Goal: Task Accomplishment & Management: Complete application form

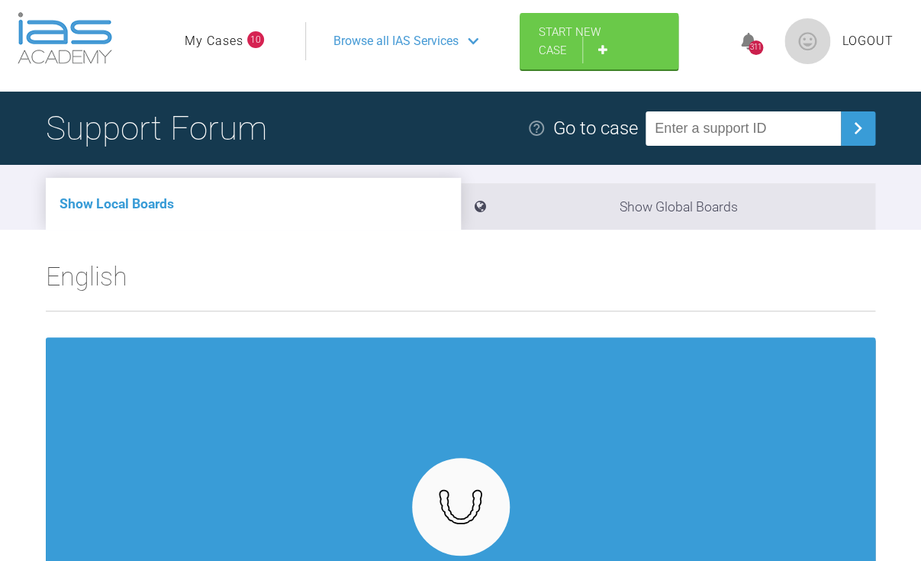
scroll to position [11, 0]
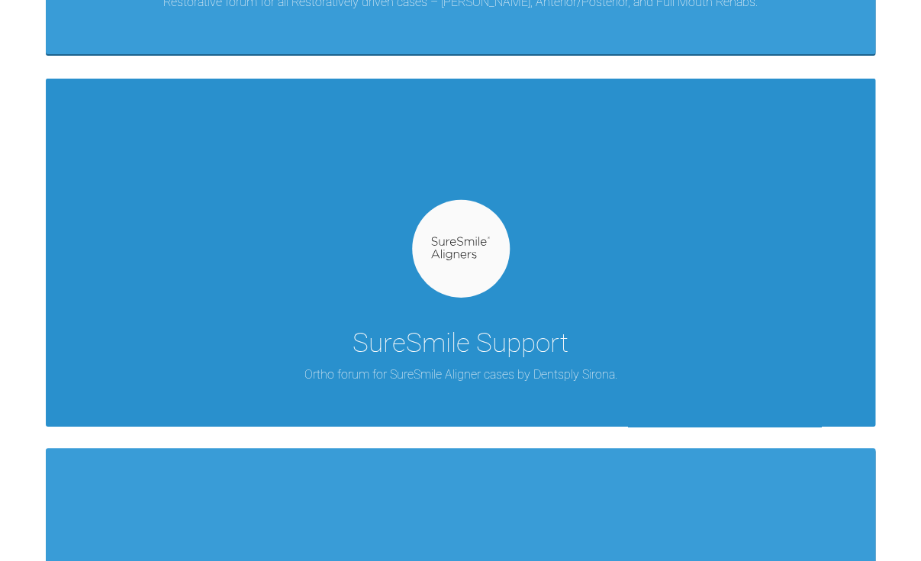
click at [474, 325] on div "SureSmile Support" at bounding box center [461, 343] width 216 height 43
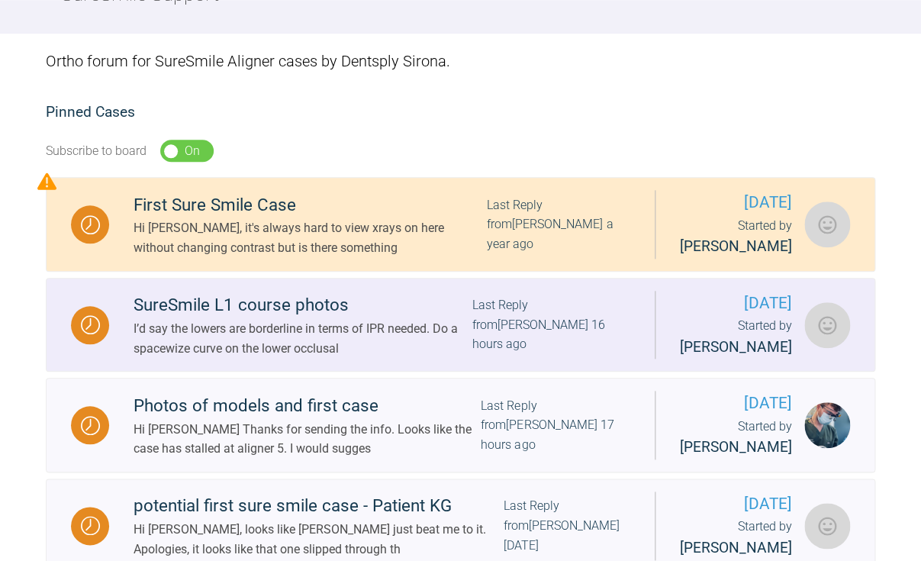
click at [323, 372] on link "SureSmile L1 course photos I’d say the lowers are borderline in terms of IPR ne…" at bounding box center [460, 325] width 829 height 95
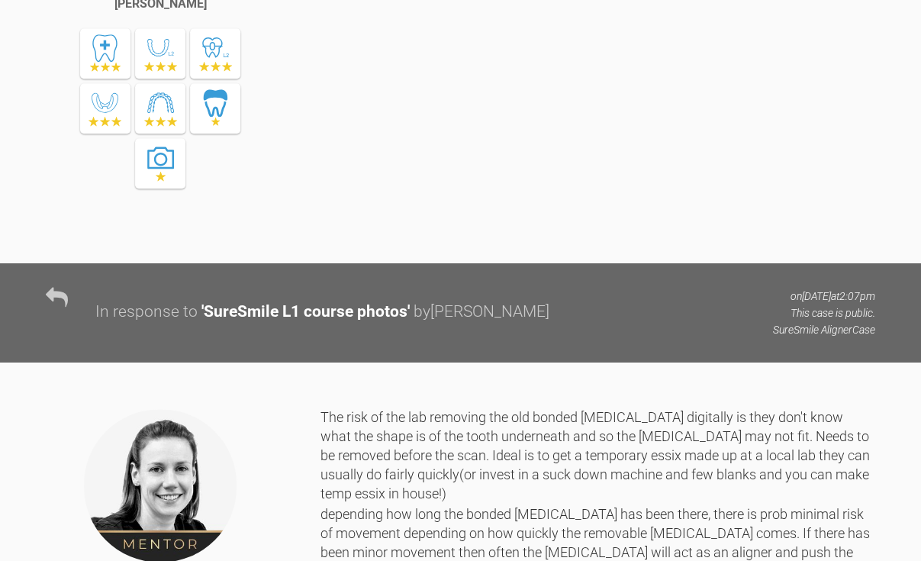
scroll to position [28035, 0]
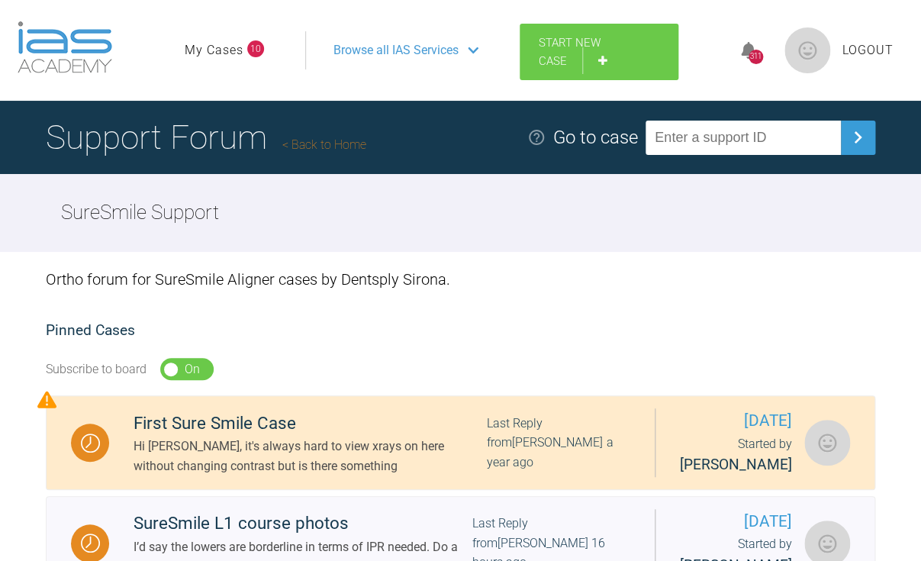
click at [545, 50] on link "Start New Case" at bounding box center [599, 52] width 159 height 56
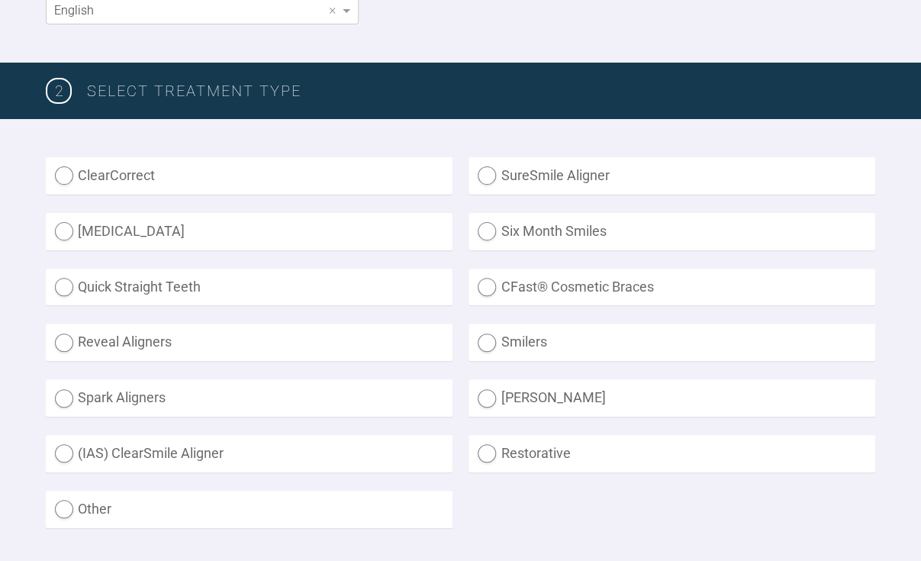
scroll to position [336, 0]
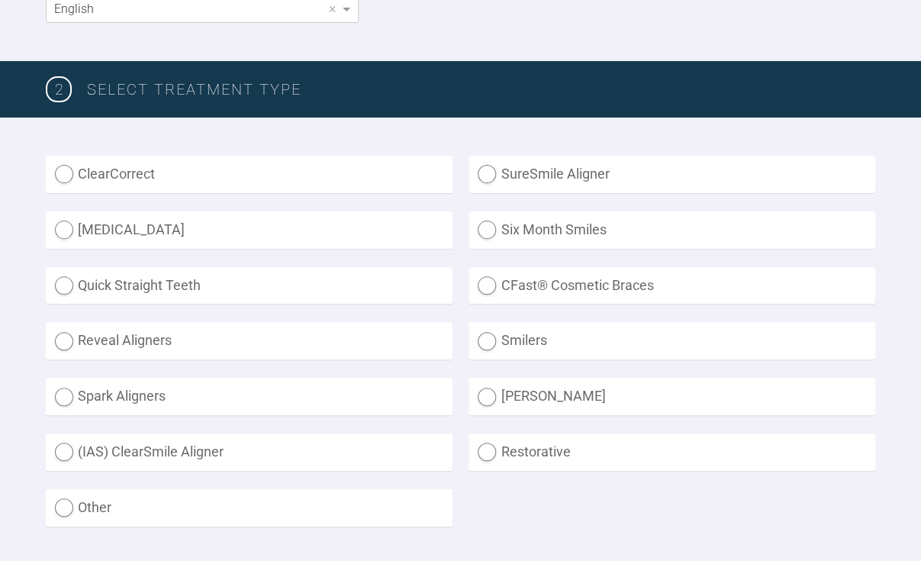
click at [558, 182] on label "SureSmile Aligner" at bounding box center [671, 174] width 407 height 37
radio Aligner "true"
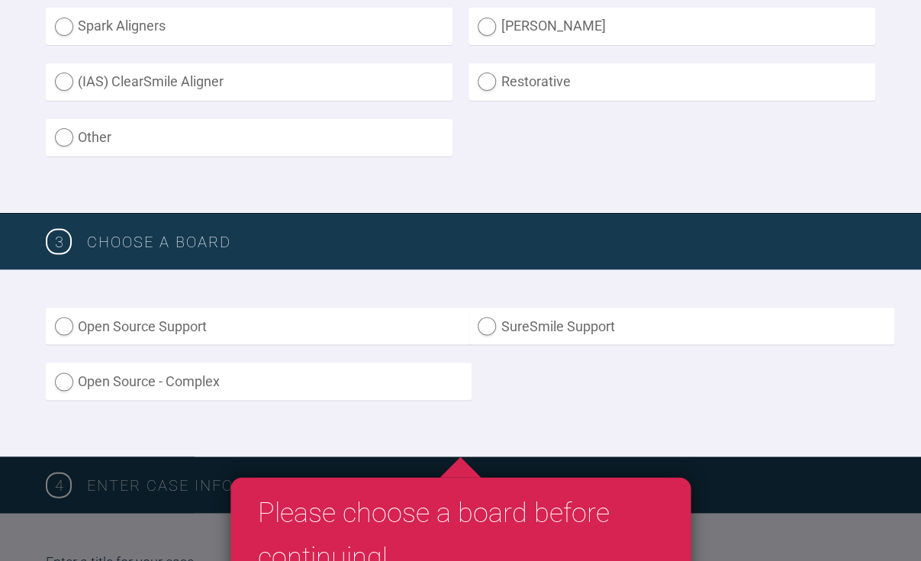
scroll to position [707, 0]
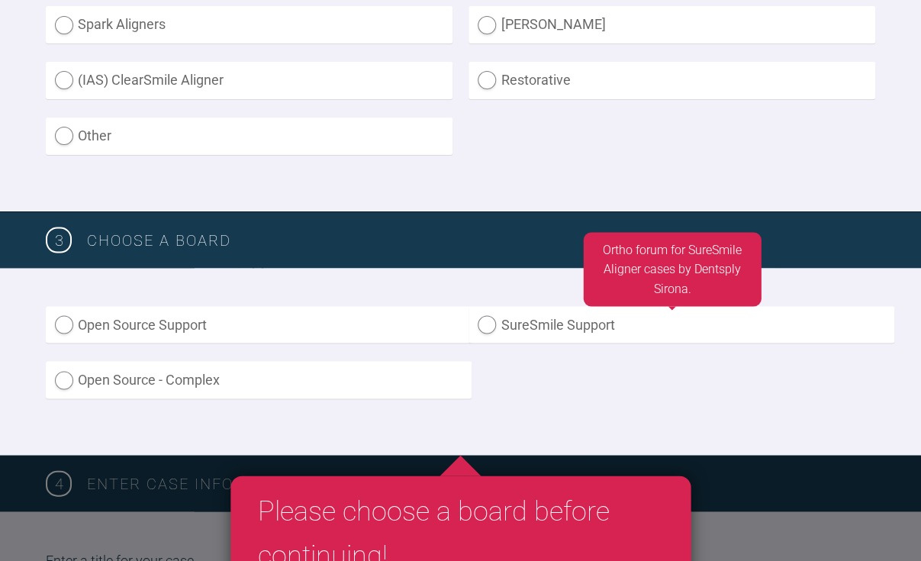
click at [569, 330] on label "SureSmile Support" at bounding box center [681, 324] width 426 height 37
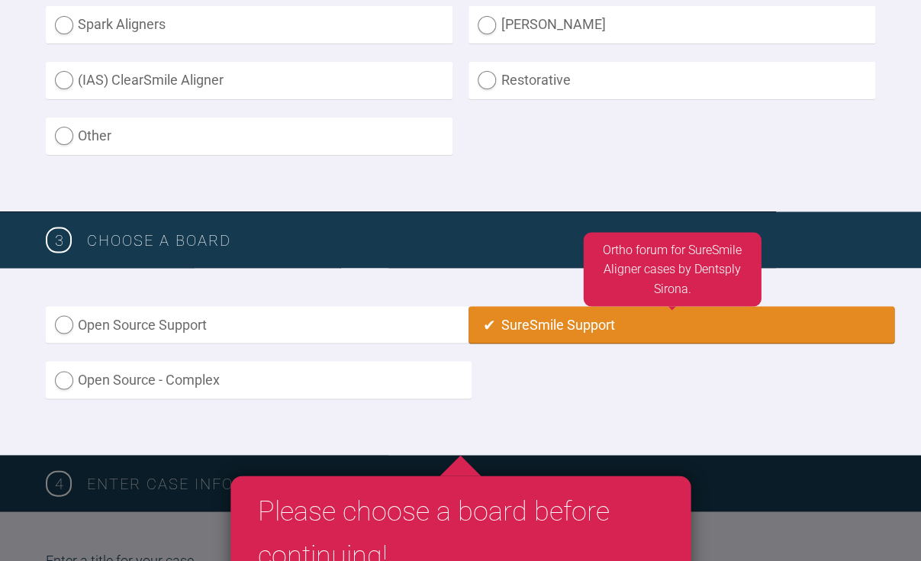
radio input "true"
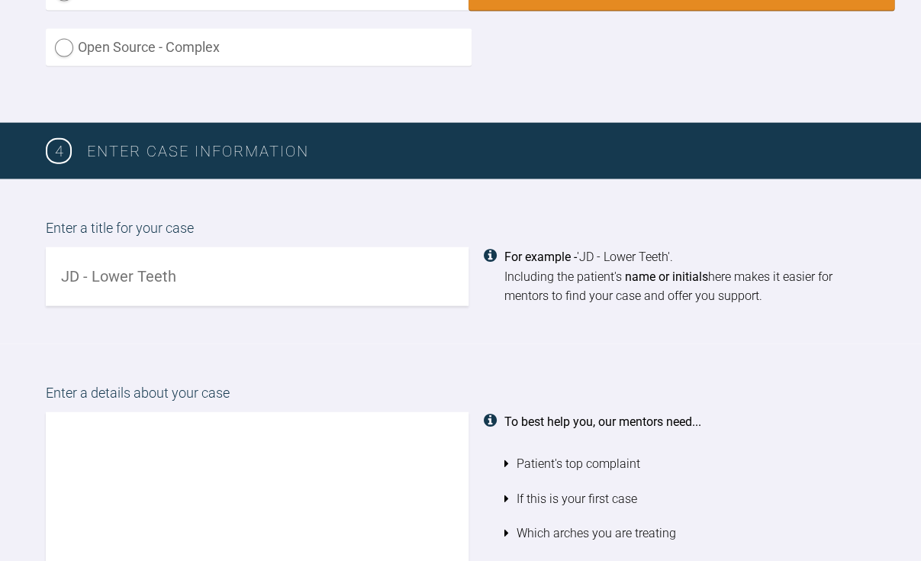
scroll to position [1053, 0]
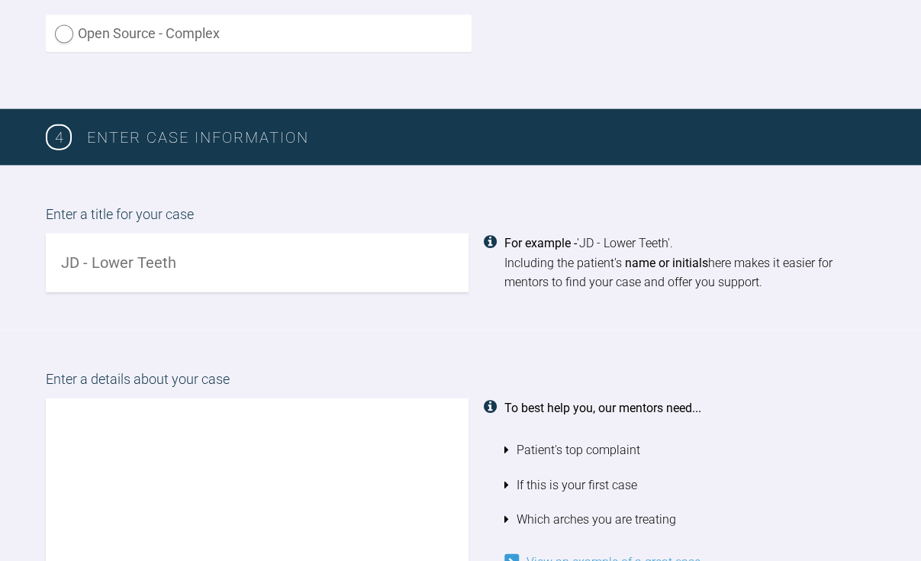
click at [256, 269] on input "text" at bounding box center [257, 262] width 423 height 59
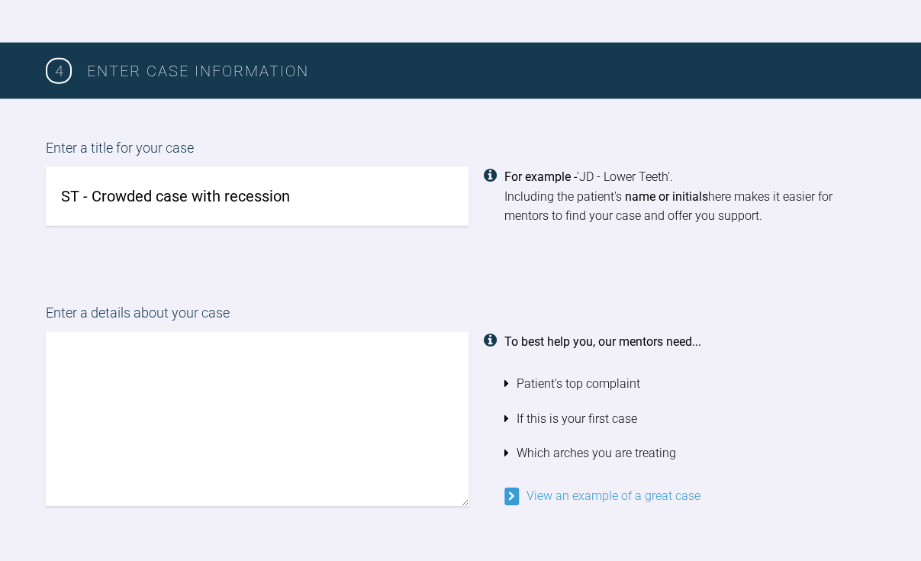
scroll to position [1121, 0]
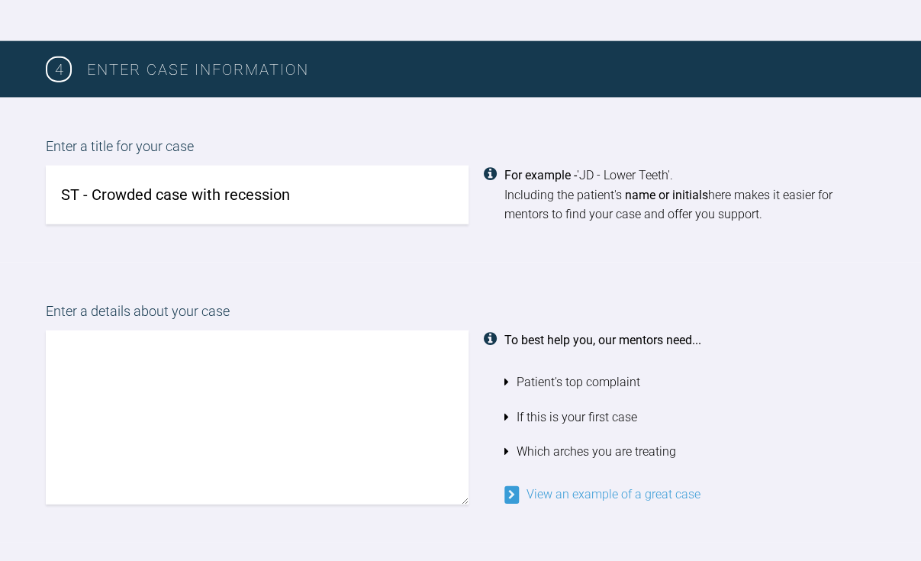
type input "ST - Crowded case with recession"
click at [147, 446] on textarea at bounding box center [257, 417] width 423 height 174
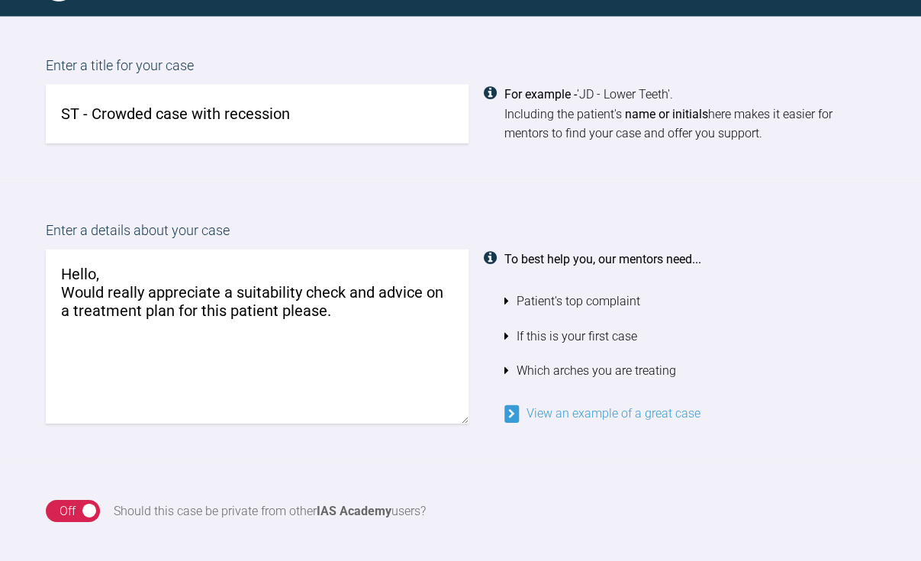
scroll to position [1203, 0]
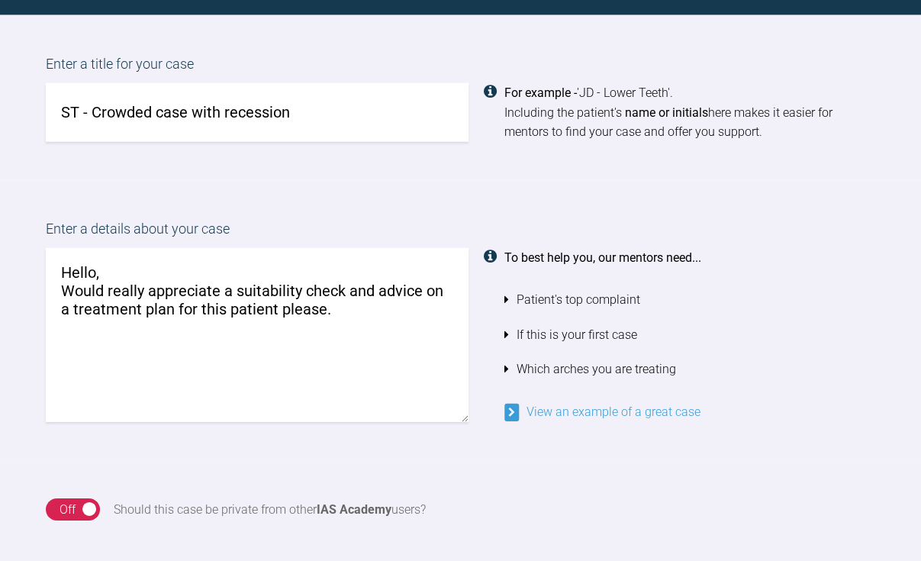
click at [230, 308] on textarea "Hello, Would really appreciate a suitability check and advice on a treatment pl…" at bounding box center [257, 335] width 423 height 174
click at [427, 315] on textarea "Hello, Would really appreciate a suitability check and advice on a treatment pl…" at bounding box center [257, 335] width 423 height 174
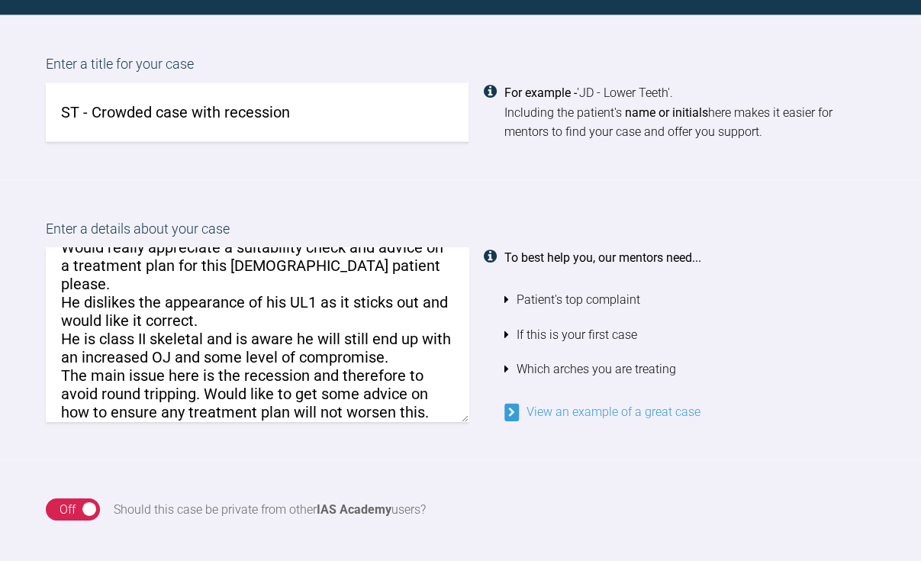
scroll to position [62, 0]
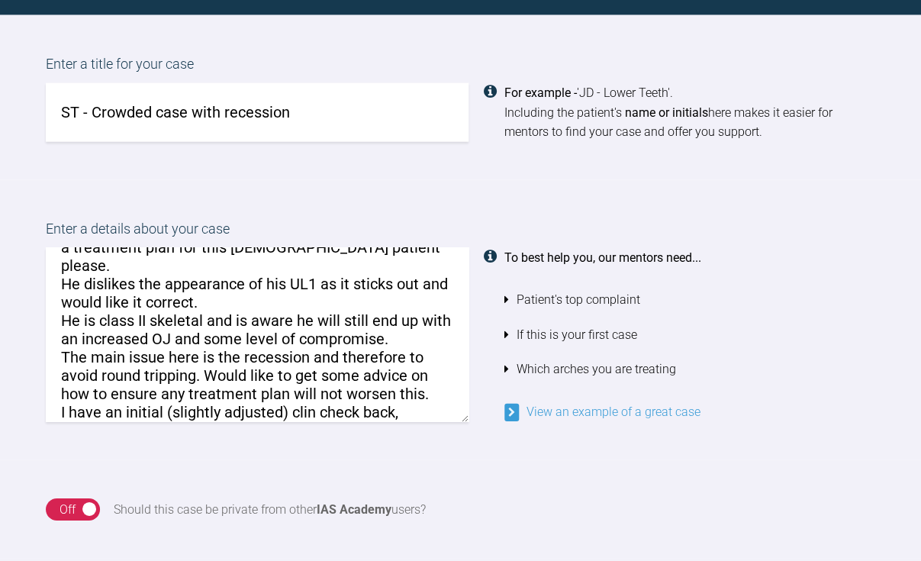
drag, startPoint x: 294, startPoint y: 394, endPoint x: 361, endPoint y: 394, distance: 67.1
click at [361, 394] on textarea "Hello, Would really appreciate a suitability check and advice on a treatment pl…" at bounding box center [257, 335] width 423 height 174
click at [418, 396] on textarea "Hello, Would really appreciate a suitability check and advice on a treatment pl…" at bounding box center [257, 335] width 423 height 174
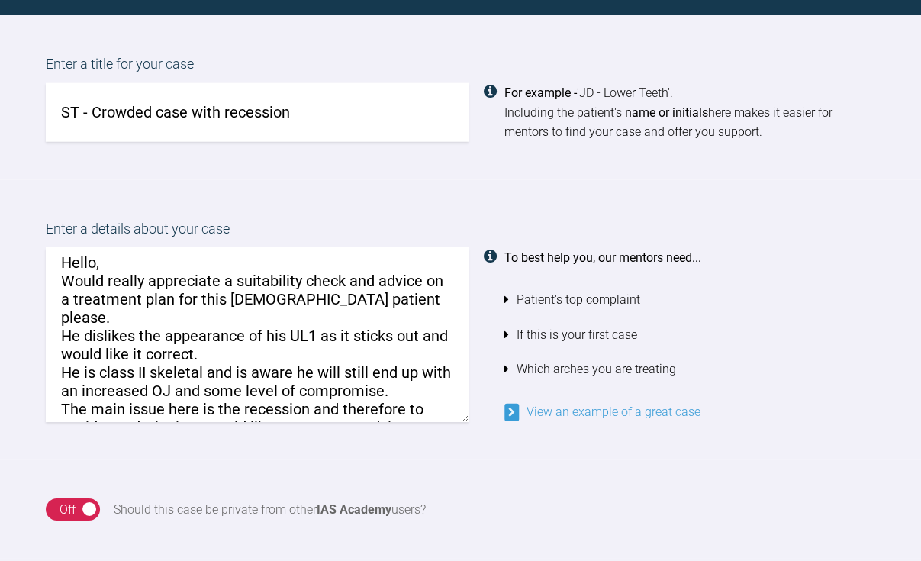
scroll to position [2, 0]
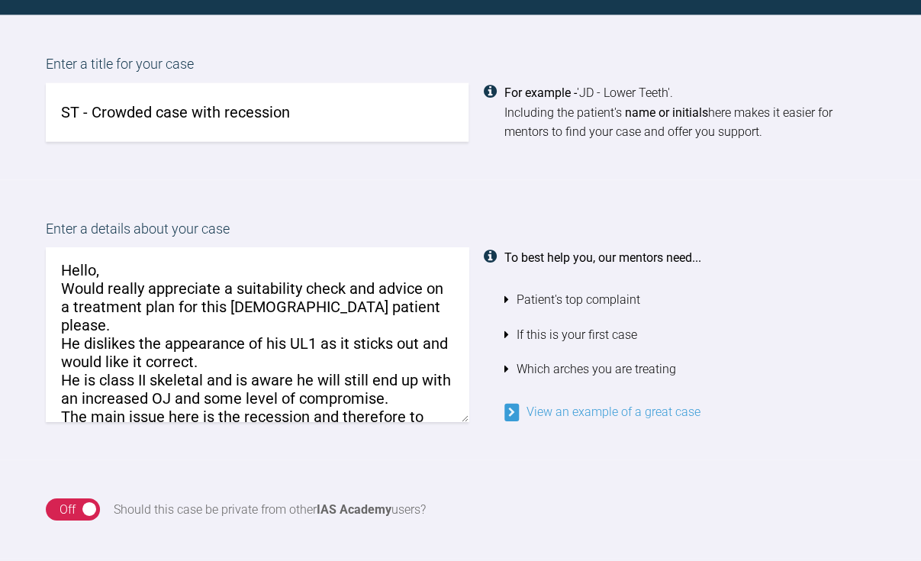
drag, startPoint x: 323, startPoint y: 289, endPoint x: 353, endPoint y: 365, distance: 81.9
click at [353, 365] on textarea "Hello, Would really appreciate a suitability check and advice on a treatment pl…" at bounding box center [257, 335] width 423 height 174
click at [228, 344] on textarea "Hello, Would really appreciate a suitability check and advice on a treatment pl…" at bounding box center [257, 335] width 423 height 174
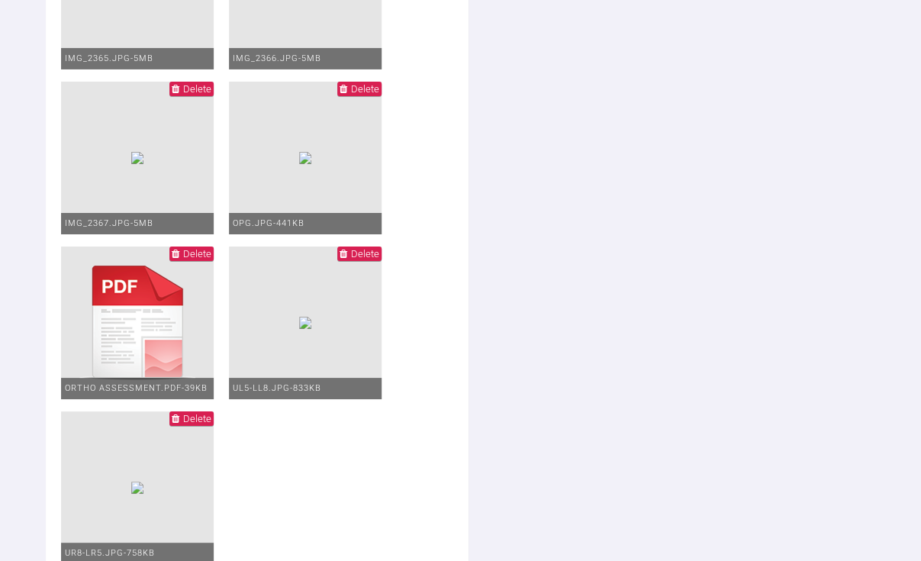
scroll to position [3477, 0]
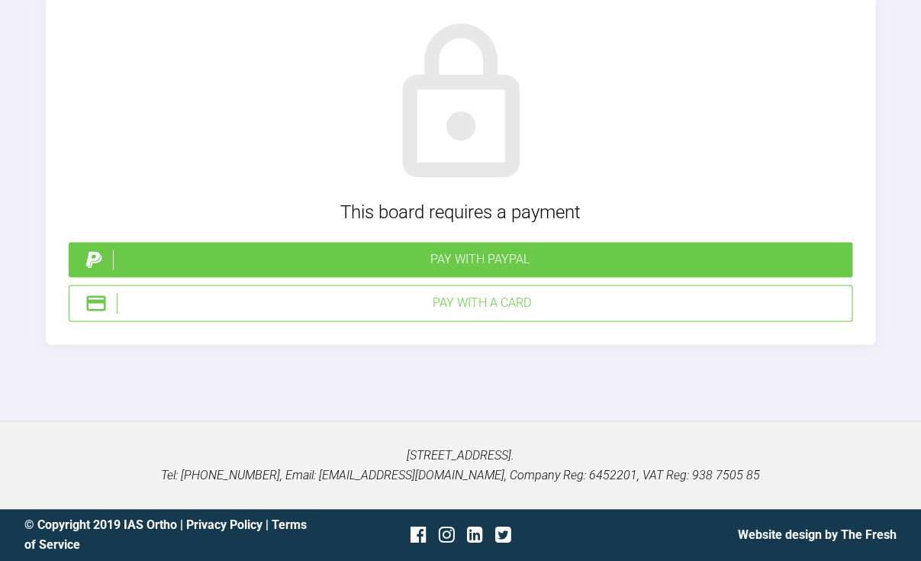
scroll to position [5578, 0]
click at [488, 313] on div "Pay with a Card" at bounding box center [481, 303] width 729 height 20
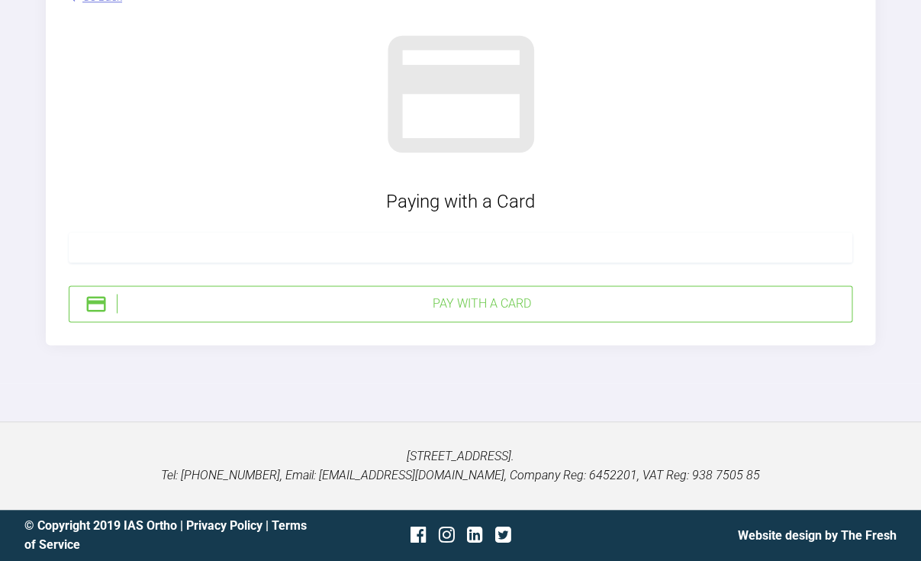
click at [265, 344] on div "Go Back Paying with a Card Pay with a Card" at bounding box center [460, 155] width 829 height 378
click at [227, 262] on div at bounding box center [461, 247] width 784 height 31
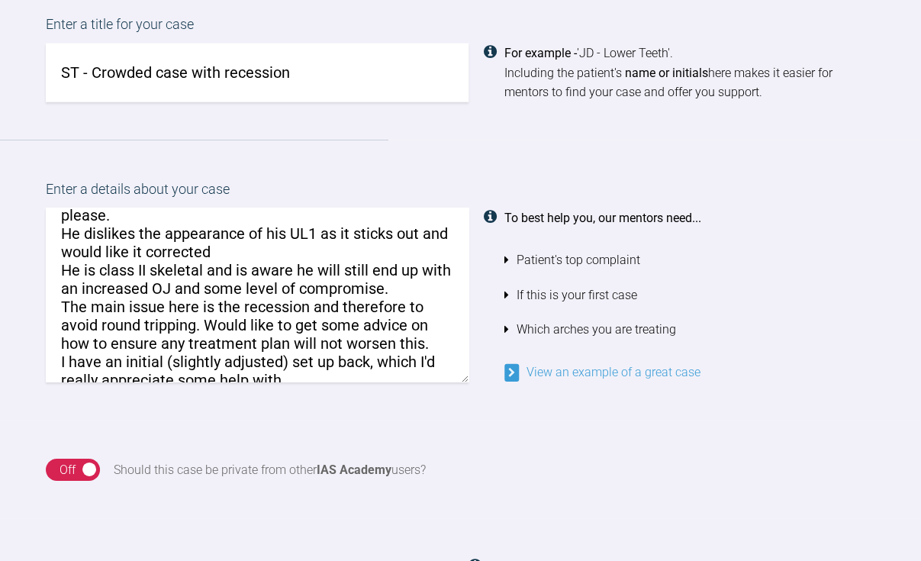
scroll to position [77, 0]
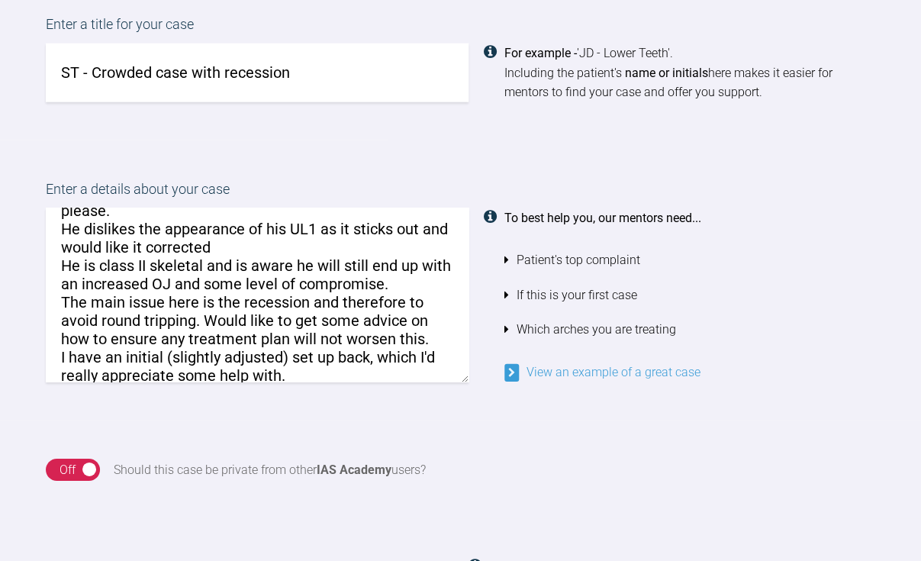
click at [77, 269] on textarea "Hello, Would really appreciate a suitability check and advice on a treatment pl…" at bounding box center [257, 295] width 423 height 174
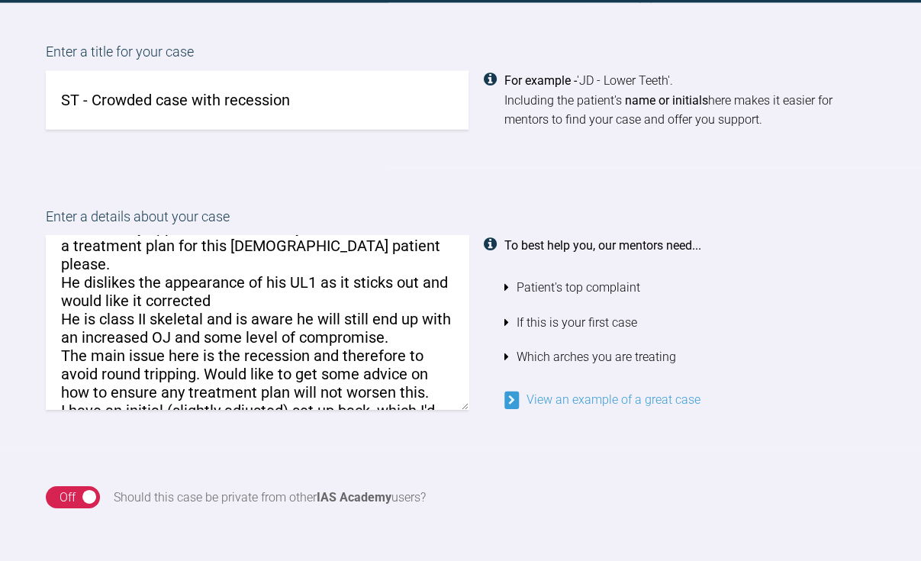
scroll to position [48, 0]
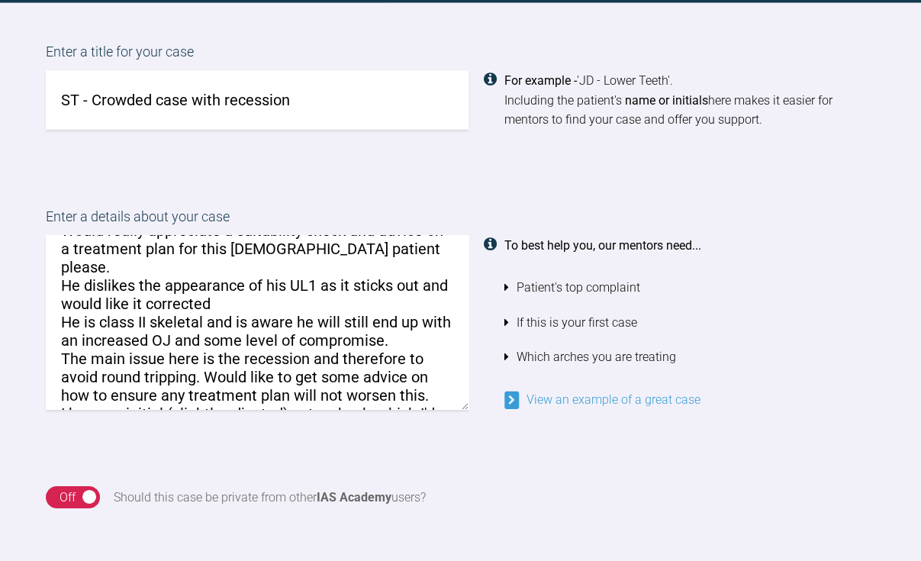
drag, startPoint x: 344, startPoint y: 307, endPoint x: 372, endPoint y: 307, distance: 28.2
click at [372, 307] on textarea "Hello, Would really appreciate a suitability check and advice on a treatment pl…" at bounding box center [257, 323] width 423 height 174
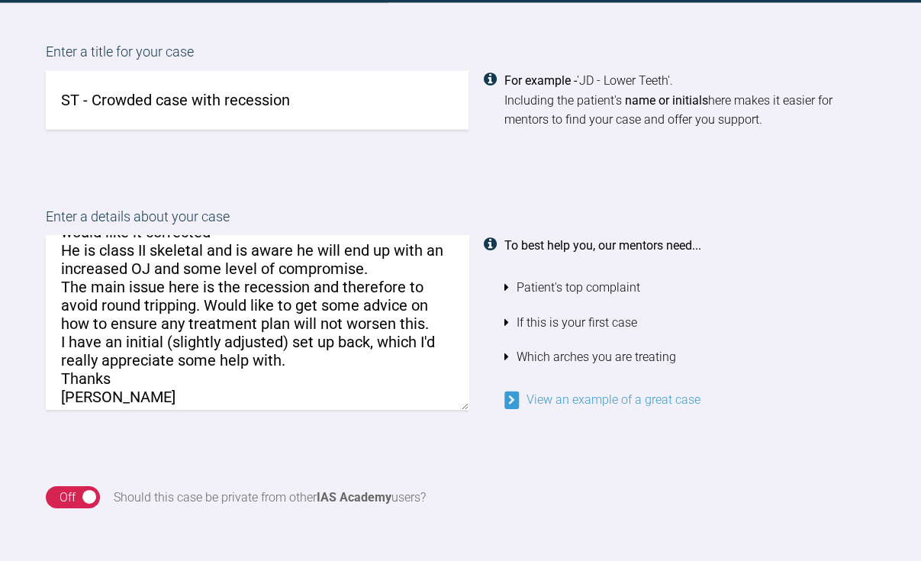
scroll to position [117, 0]
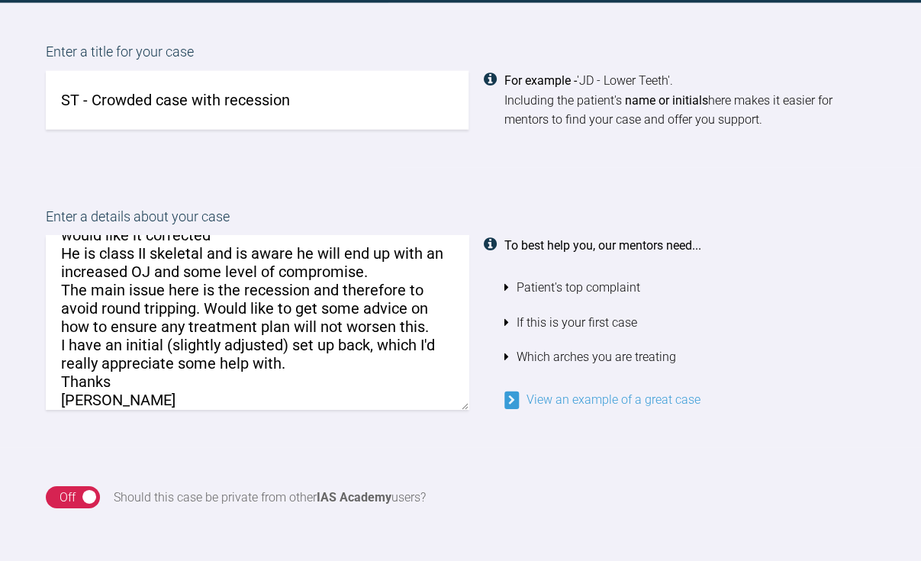
drag, startPoint x: 324, startPoint y: 291, endPoint x: 87, endPoint y: 305, distance: 237.0
click at [87, 305] on textarea "Hello, Would really appreciate a suitability check and advice on a treatment pl…" at bounding box center [257, 323] width 423 height 174
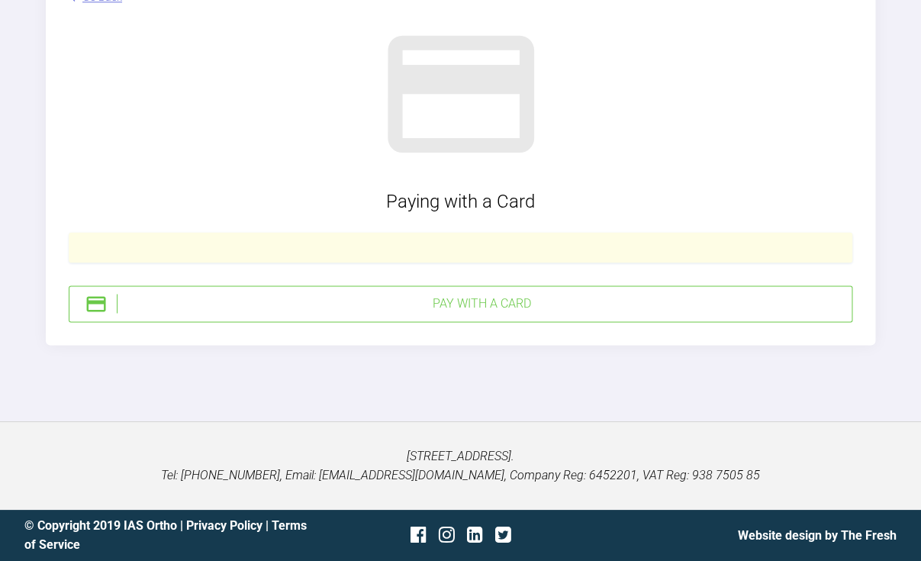
scroll to position [5724, 0]
type textarea "Hello, Would really appreciate a suitability check and advice on a treatment pl…"
click at [523, 312] on div "Pay with a Card" at bounding box center [481, 304] width 729 height 20
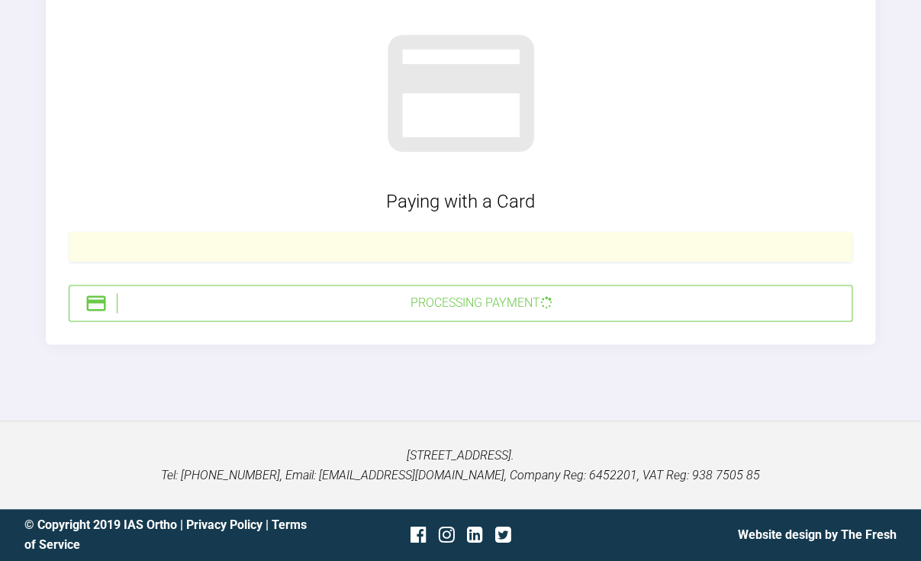
scroll to position [5707, 0]
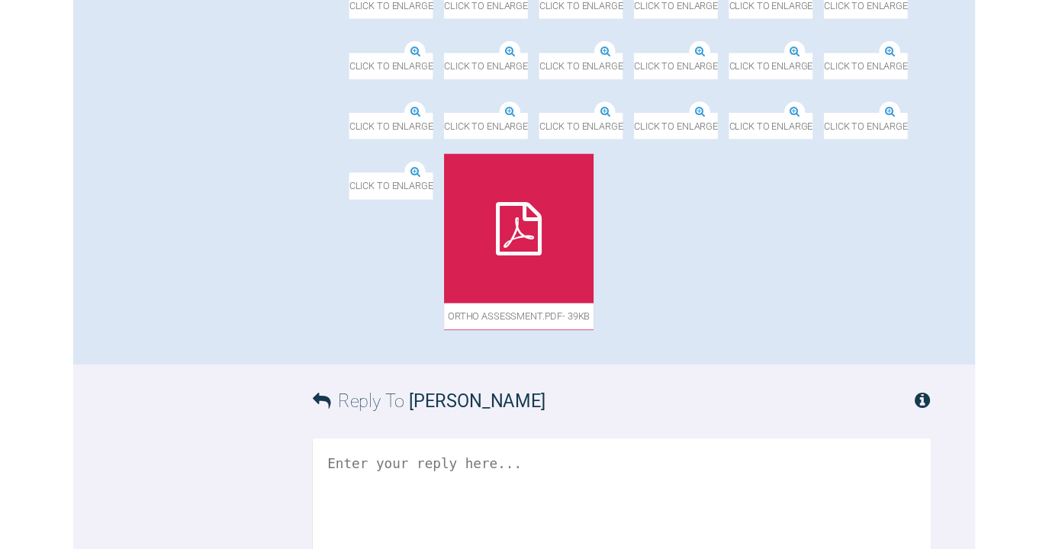
scroll to position [656, 0]
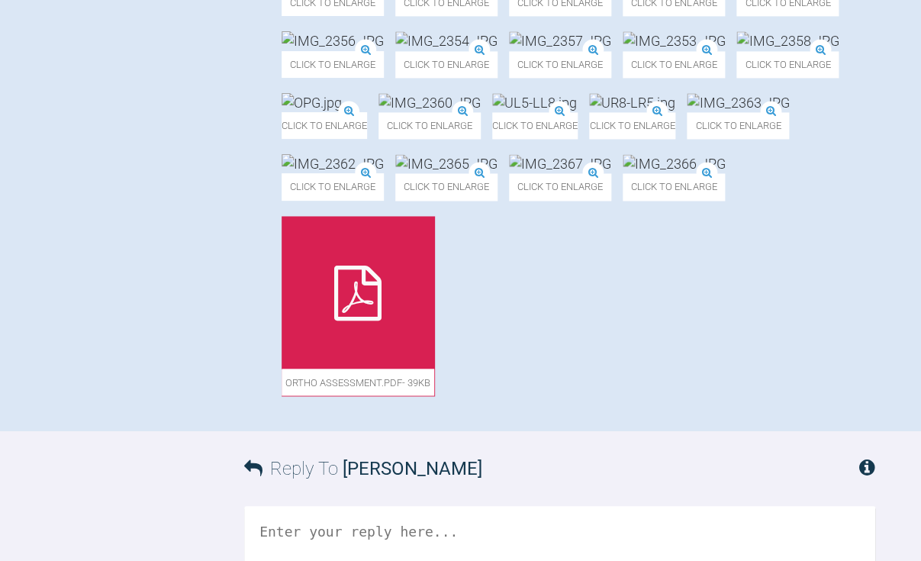
click at [678, 50] on img at bounding box center [674, 40] width 102 height 19
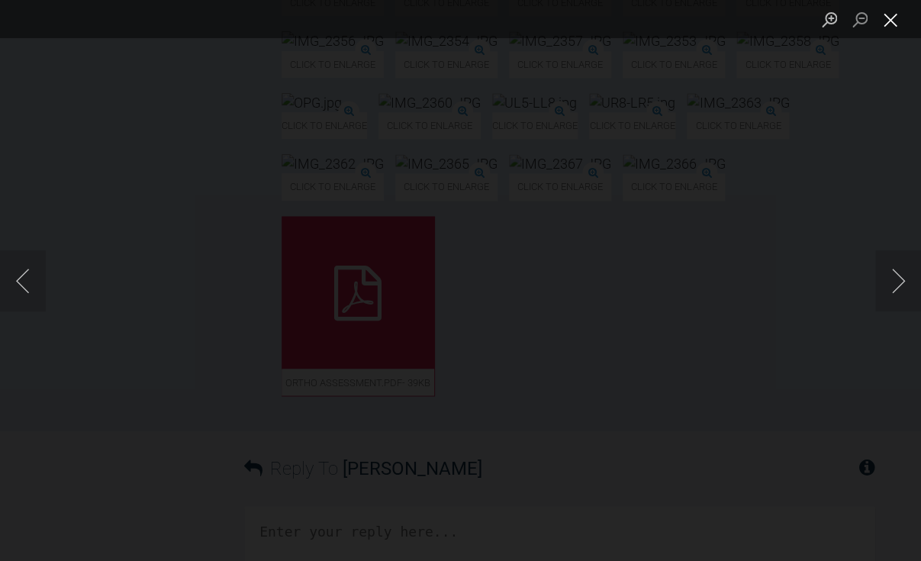
click at [886, 27] on button "Close lightbox" at bounding box center [890, 19] width 31 height 27
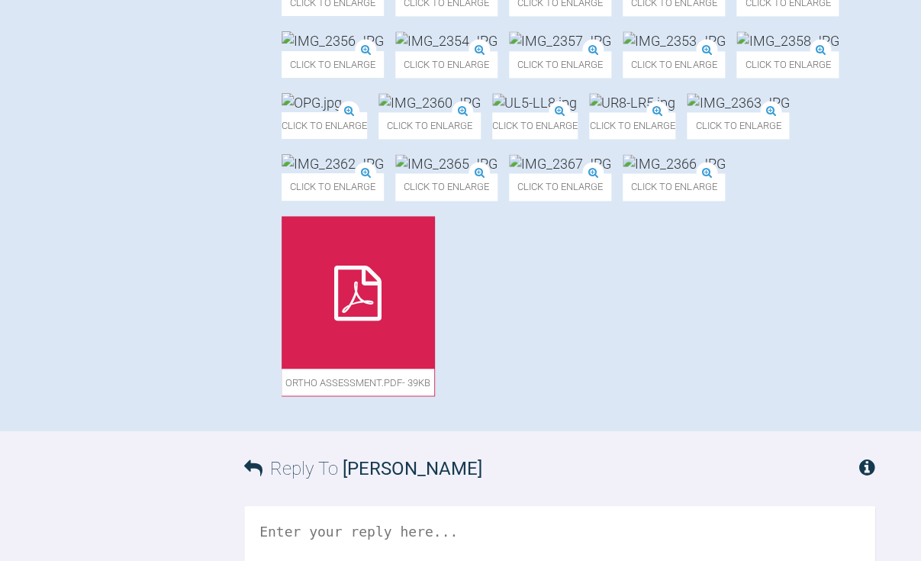
click at [536, 50] on img at bounding box center [560, 40] width 102 height 19
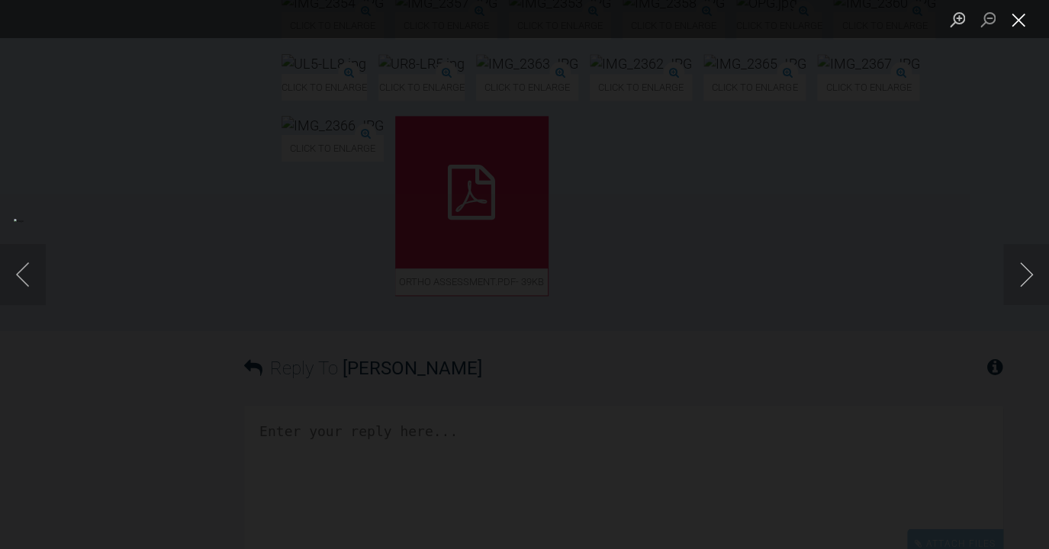
click at [920, 27] on button "Close lightbox" at bounding box center [1018, 19] width 31 height 27
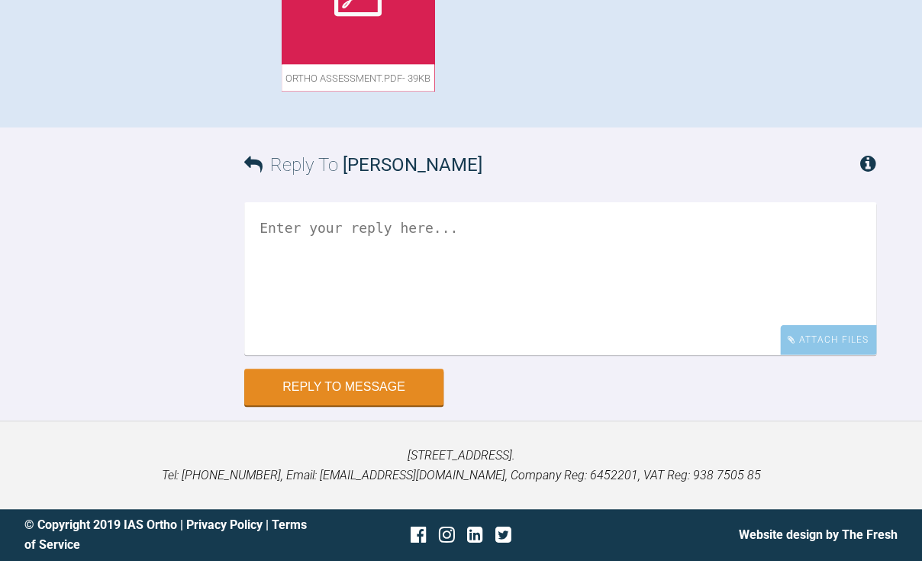
scroll to position [1596, 0]
click at [829, 342] on div "Attach Files" at bounding box center [828, 340] width 96 height 30
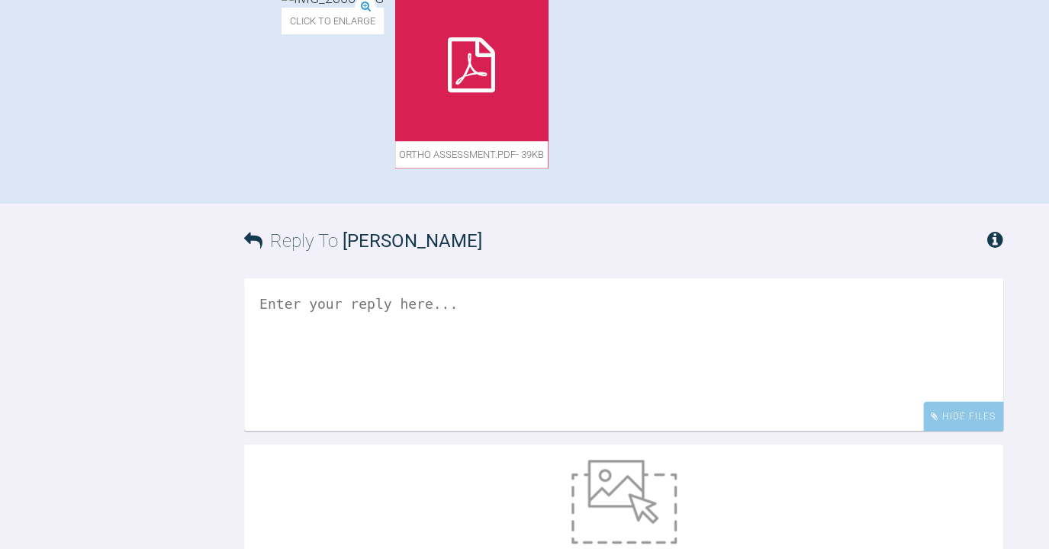
scroll to position [782, 0]
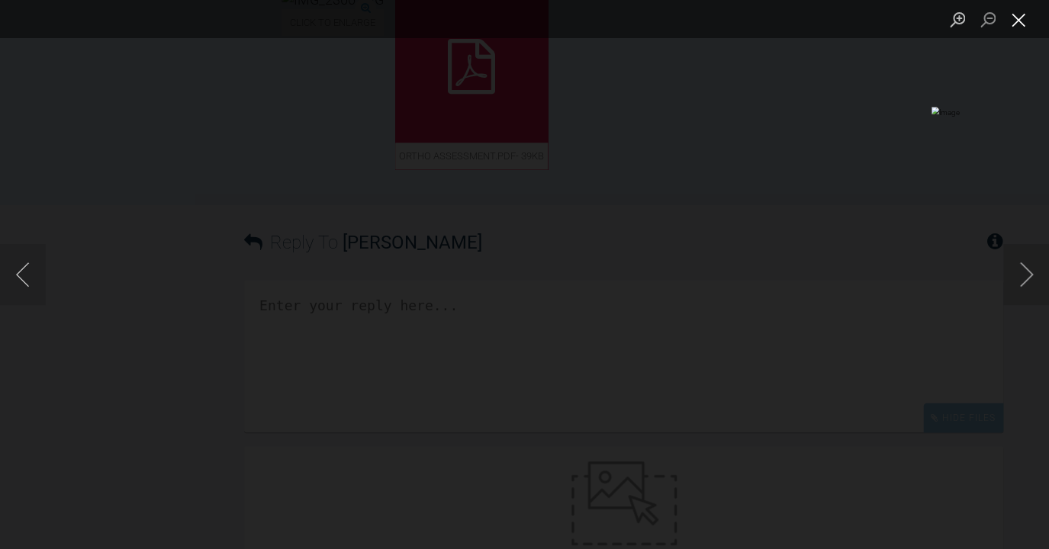
click at [920, 25] on button "Close lightbox" at bounding box center [1018, 19] width 31 height 27
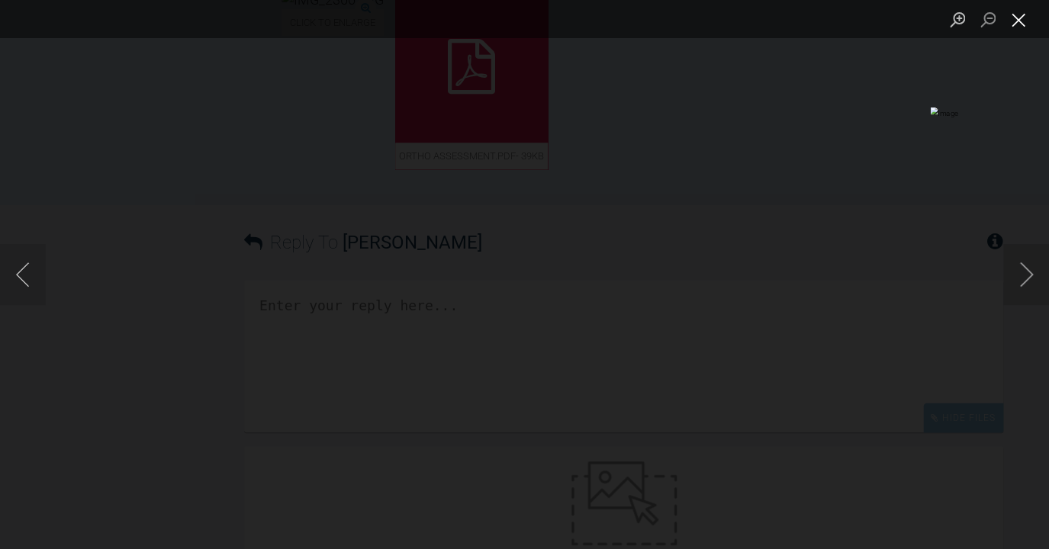
click at [920, 18] on button "Close lightbox" at bounding box center [1018, 19] width 31 height 27
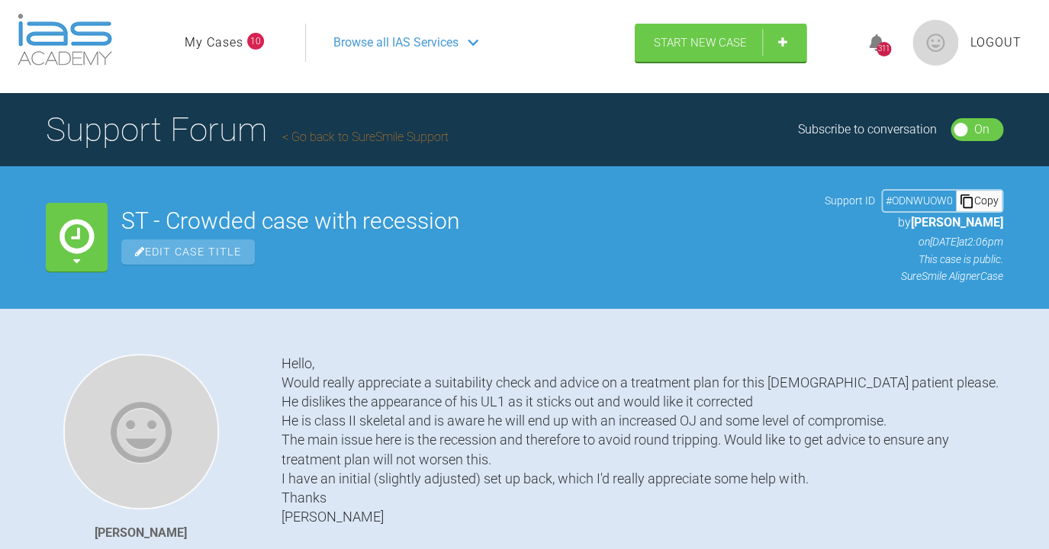
scroll to position [0, 0]
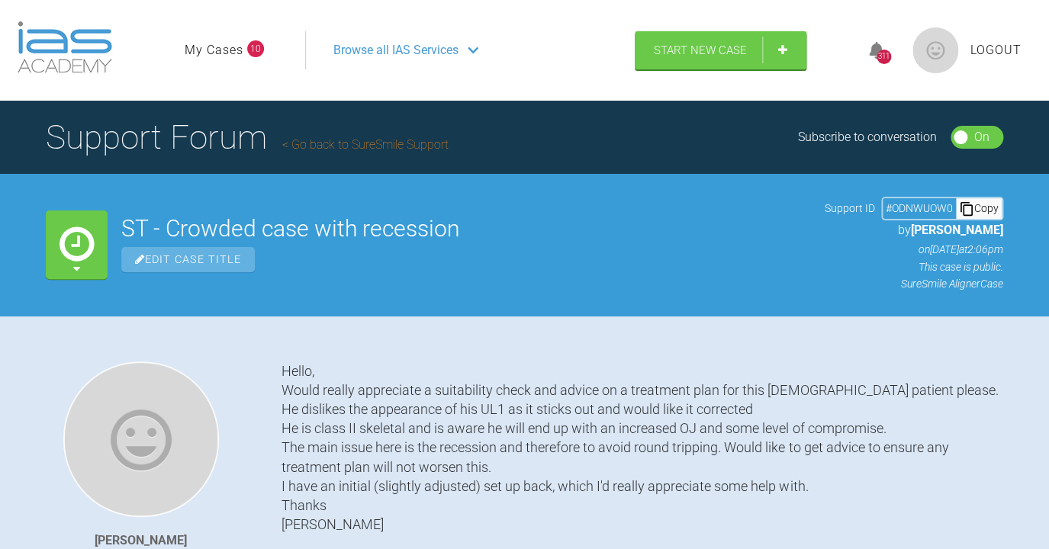
click at [388, 140] on link "Go back to SureSmile Support" at bounding box center [365, 144] width 166 height 14
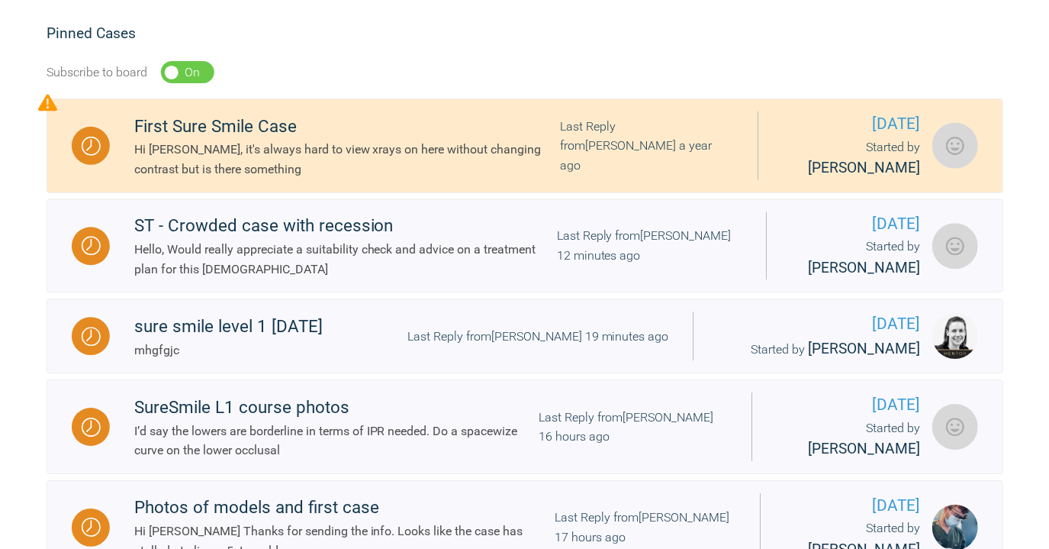
scroll to position [311, 0]
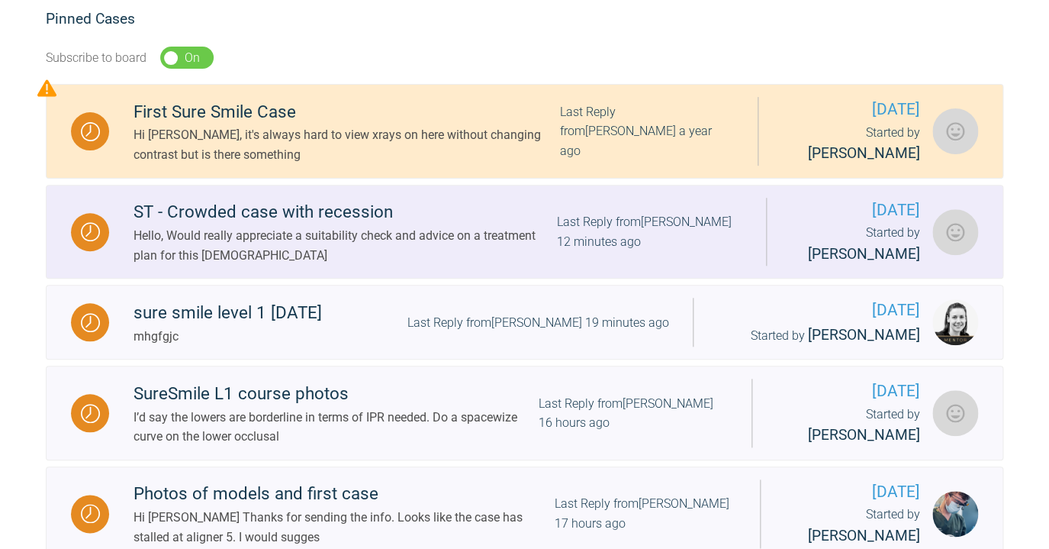
click at [478, 249] on div "Hello, Would really appreciate a suitability check and advice on a treatment pl…" at bounding box center [345, 245] width 423 height 39
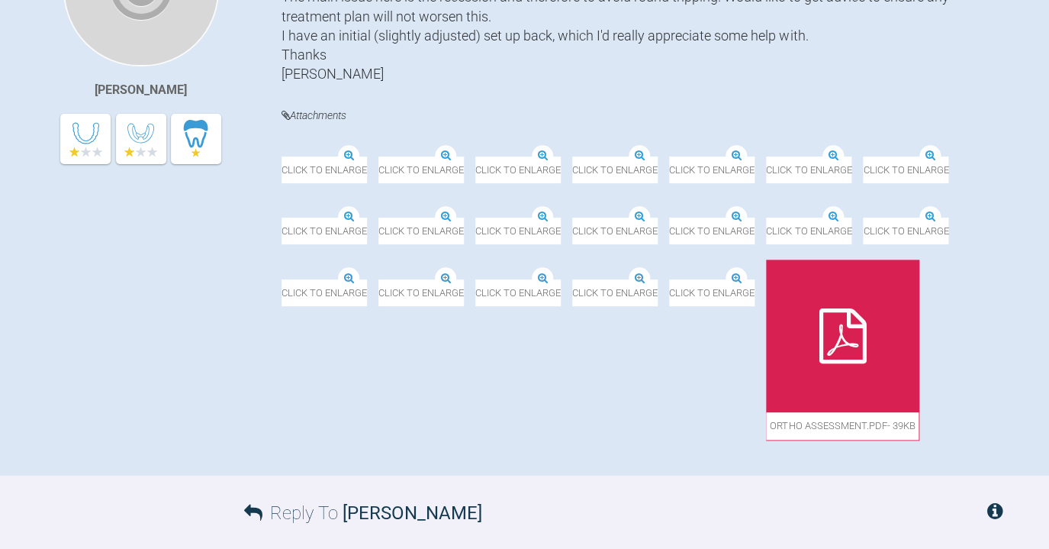
scroll to position [453, 0]
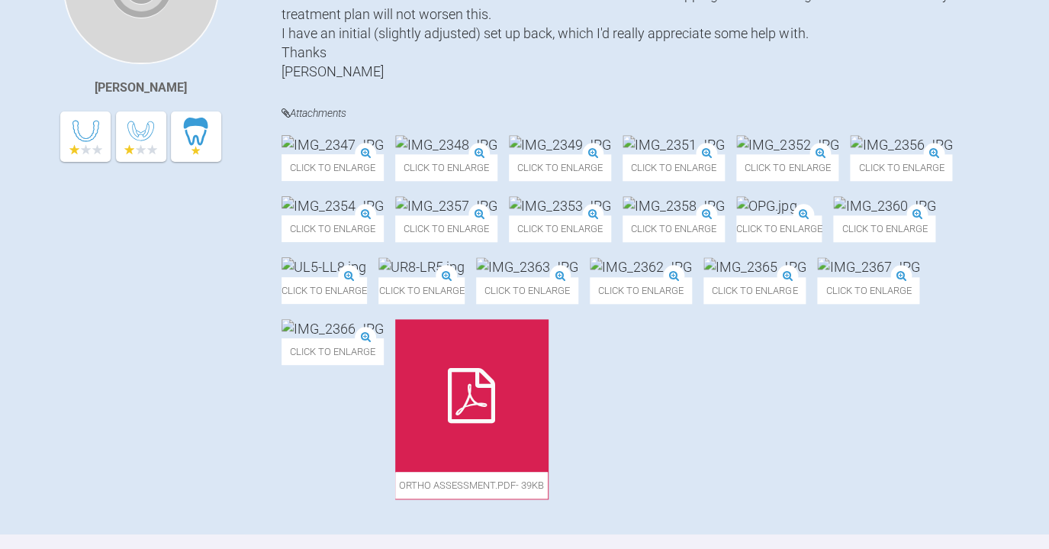
click at [725, 154] on img at bounding box center [674, 144] width 102 height 19
